Goal: Consume media (video, audio)

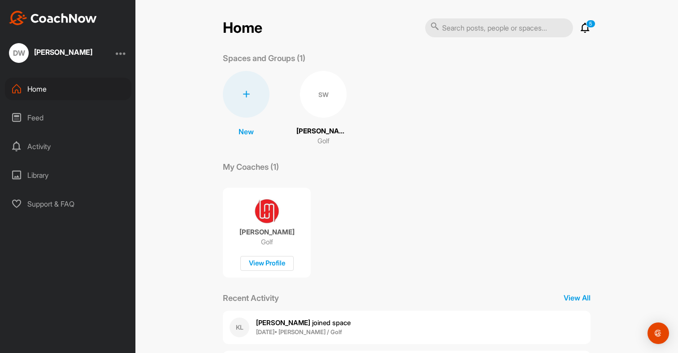
click at [314, 95] on div "SW" at bounding box center [323, 94] width 47 height 47
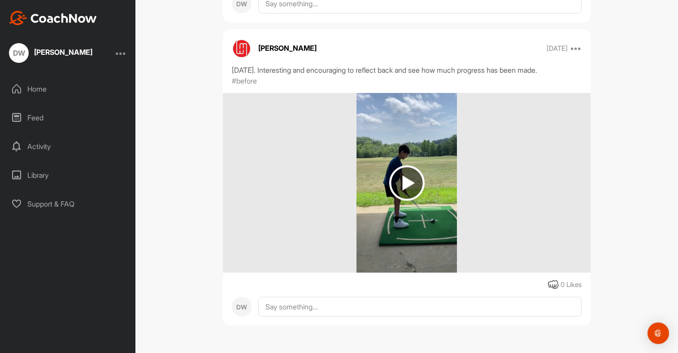
click at [407, 185] on img at bounding box center [406, 182] width 35 height 35
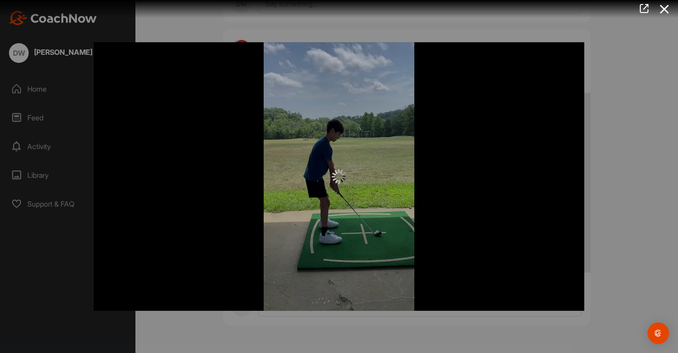
click at [549, 53] on div at bounding box center [339, 176] width 491 height 268
click at [576, 42] on div at bounding box center [339, 176] width 491 height 268
click at [646, 6] on icon at bounding box center [644, 9] width 10 height 10
click at [667, 7] on icon at bounding box center [665, 9] width 21 height 17
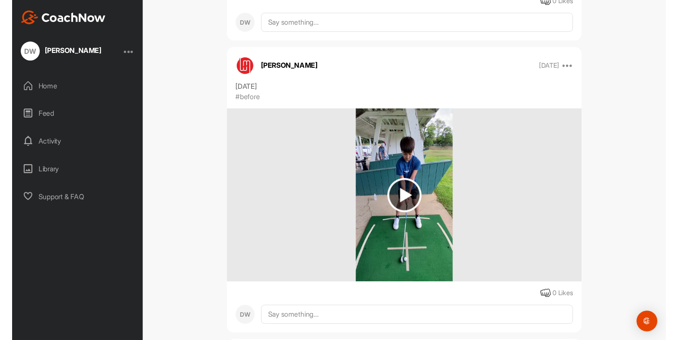
scroll to position [6684, 0]
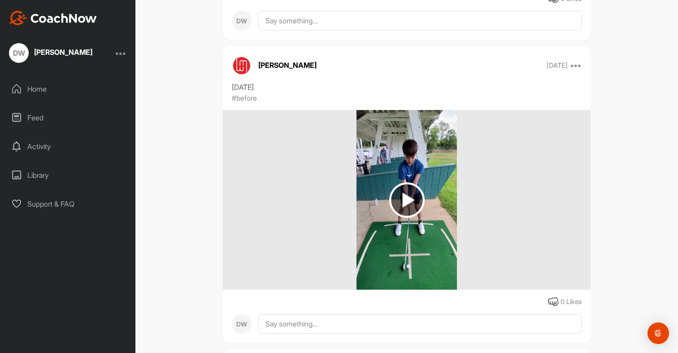
click at [406, 212] on img at bounding box center [406, 199] width 35 height 35
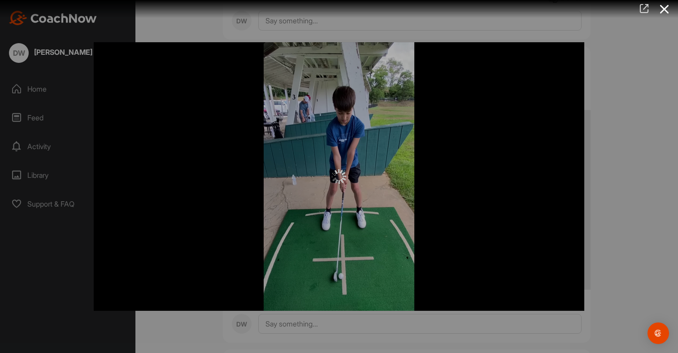
click at [644, 6] on icon at bounding box center [644, 9] width 10 height 10
